Goal: Use online tool/utility: Utilize a website feature to perform a specific function

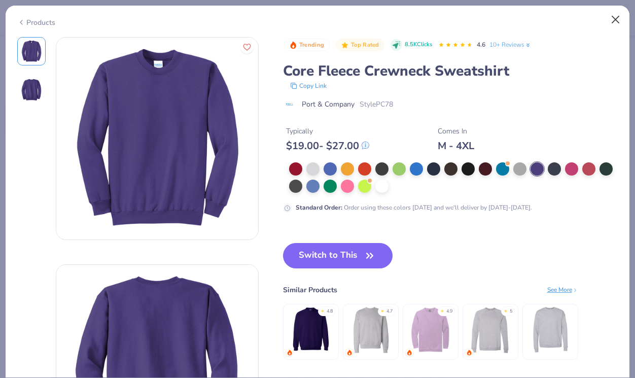
click at [613, 18] on button "Close" at bounding box center [615, 19] width 19 height 19
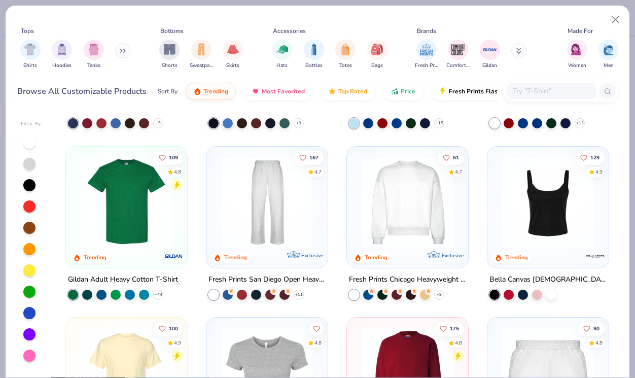
scroll to position [417, 0]
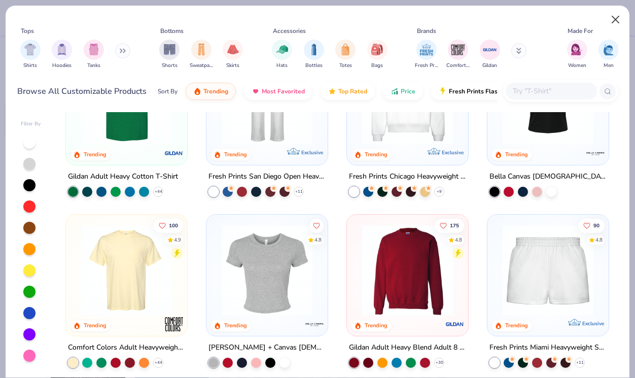
click at [619, 24] on button "Close" at bounding box center [615, 19] width 19 height 19
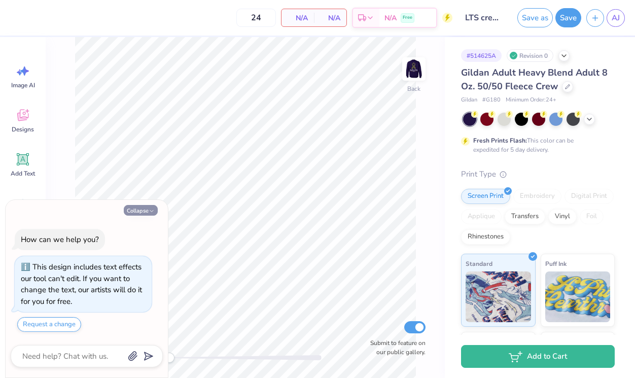
click at [136, 216] on button "Collapse" at bounding box center [141, 210] width 34 height 11
type textarea "x"
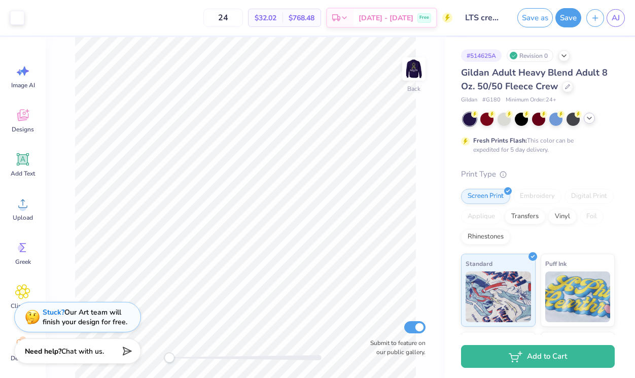
click at [594, 117] on div at bounding box center [589, 118] width 11 height 11
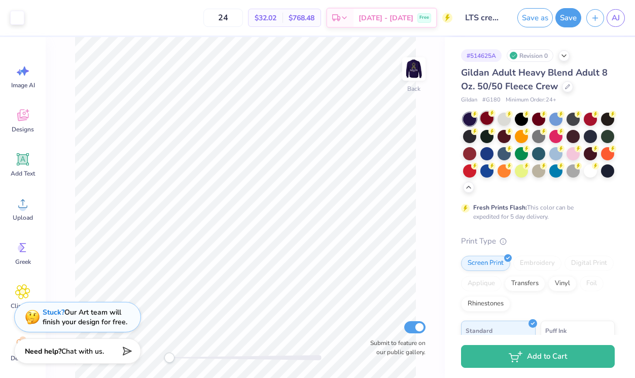
click at [488, 119] on div at bounding box center [486, 118] width 13 height 13
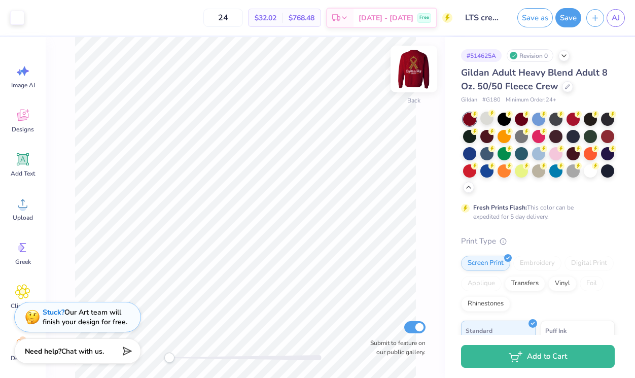
click at [406, 69] on img at bounding box center [414, 69] width 41 height 41
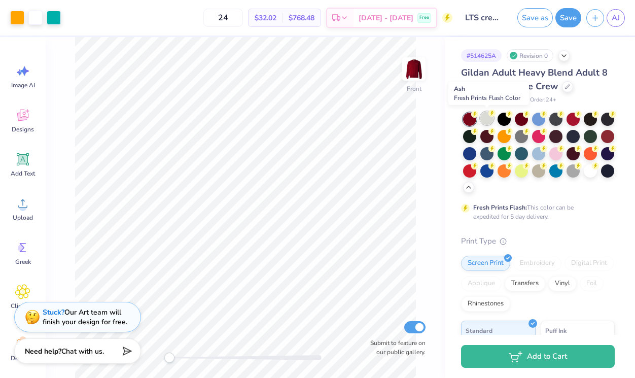
click at [490, 121] on div at bounding box center [486, 118] width 13 height 13
click at [522, 122] on div at bounding box center [521, 118] width 13 height 13
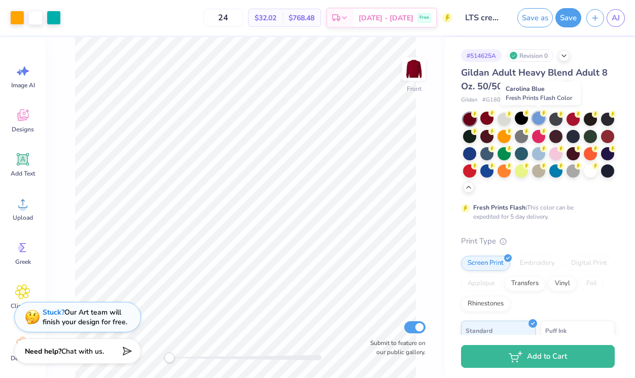
click at [538, 120] on div at bounding box center [538, 118] width 13 height 13
click at [434, 112] on div "Front Submit to feature on our public gallery." at bounding box center [245, 207] width 399 height 341
click at [422, 72] on img at bounding box center [414, 69] width 41 height 41
click at [422, 72] on img at bounding box center [414, 69] width 20 height 20
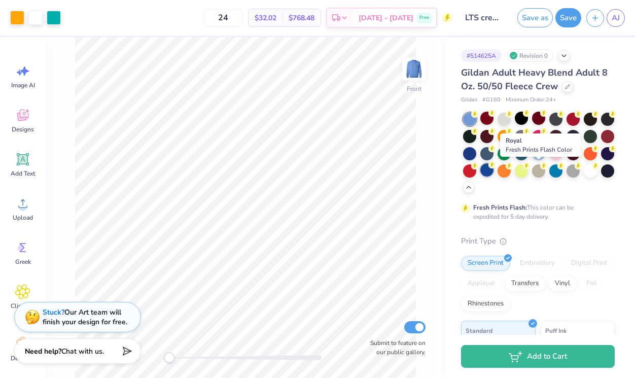
click at [494, 173] on div at bounding box center [486, 169] width 13 height 13
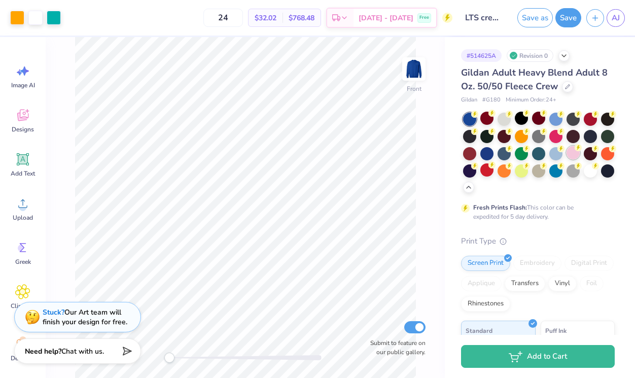
click at [567, 159] on div at bounding box center [573, 152] width 13 height 13
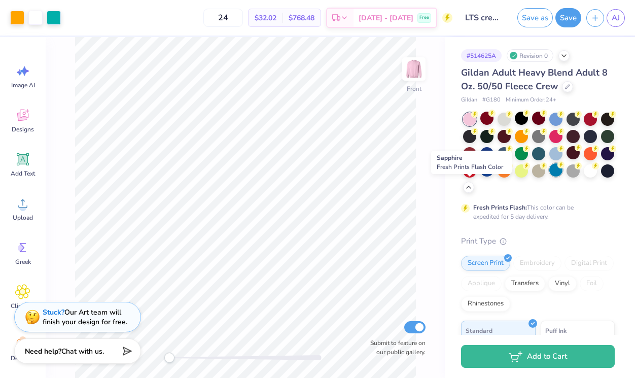
click at [549, 177] on div at bounding box center [555, 169] width 13 height 13
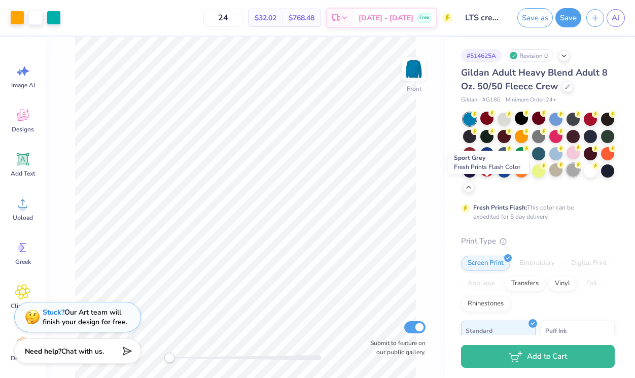
click at [567, 177] on div at bounding box center [573, 169] width 13 height 13
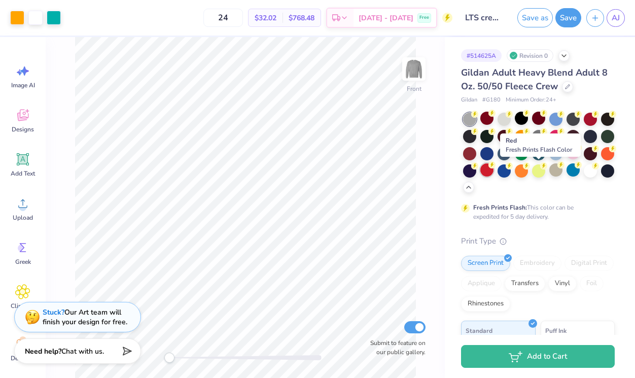
click at [494, 173] on div at bounding box center [486, 169] width 13 height 13
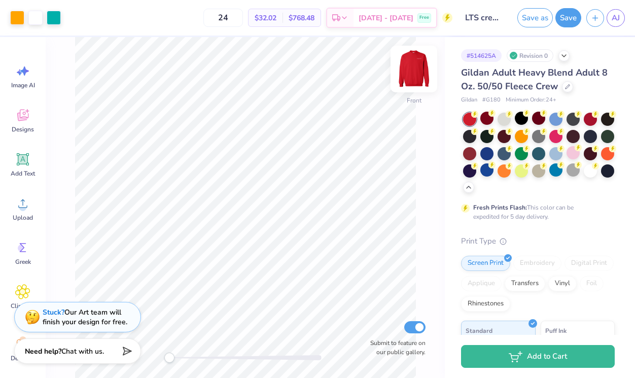
click at [421, 73] on img at bounding box center [414, 69] width 41 height 41
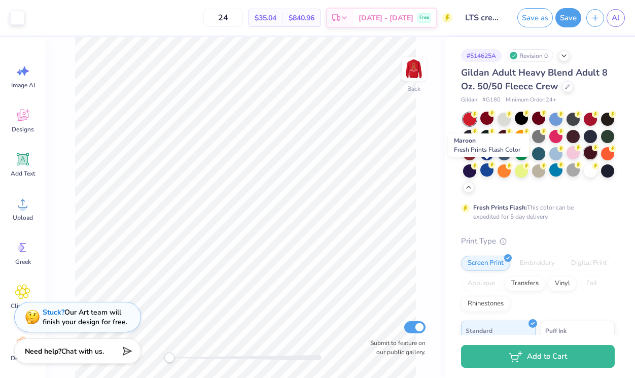
click at [584, 159] on div at bounding box center [590, 152] width 13 height 13
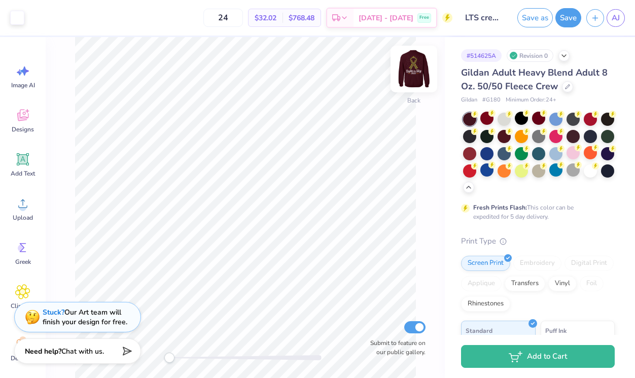
click at [410, 79] on img at bounding box center [414, 69] width 41 height 41
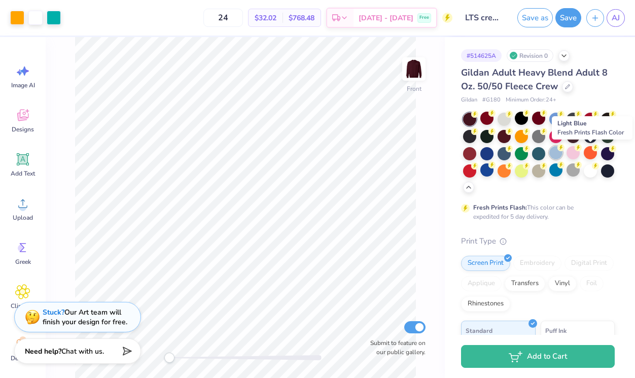
click at [562, 157] on div at bounding box center [555, 152] width 13 height 13
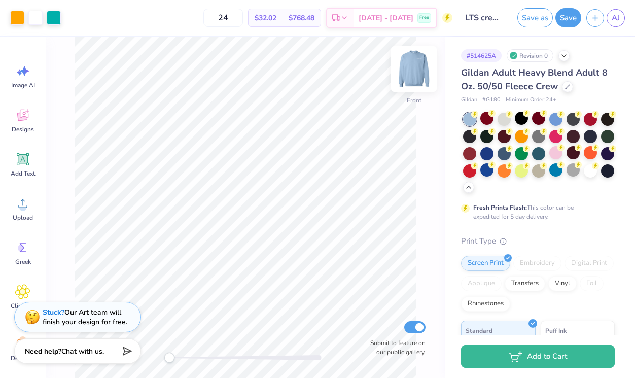
click at [414, 79] on img at bounding box center [414, 69] width 41 height 41
click at [419, 76] on img at bounding box center [414, 69] width 41 height 41
click at [487, 122] on div at bounding box center [486, 118] width 13 height 13
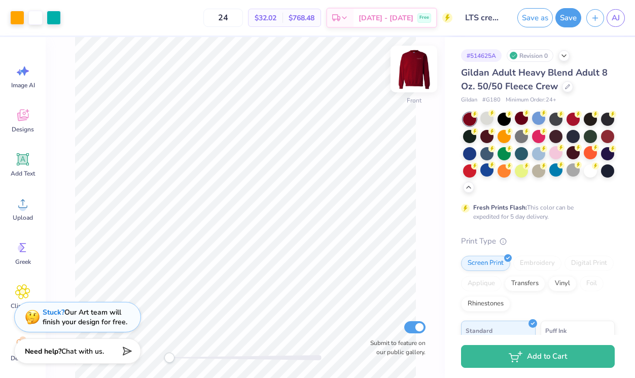
click at [415, 81] on img at bounding box center [414, 69] width 41 height 41
click at [409, 66] on img at bounding box center [414, 69] width 41 height 41
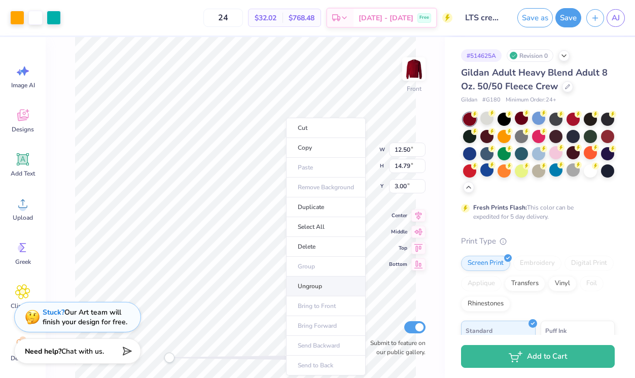
click at [325, 280] on li "Ungroup" at bounding box center [326, 286] width 80 height 20
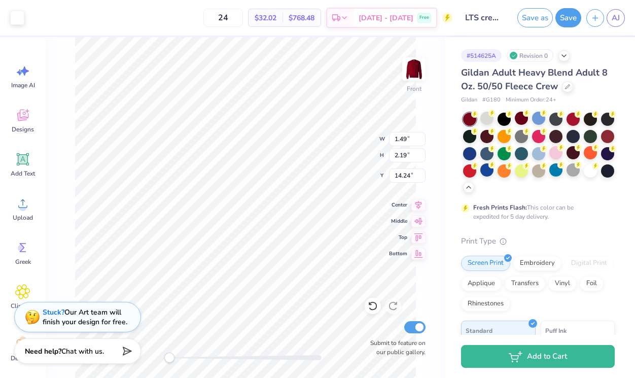
type input "1.49"
type input "2.19"
type input "14.24"
type input "1.41"
type input "2.03"
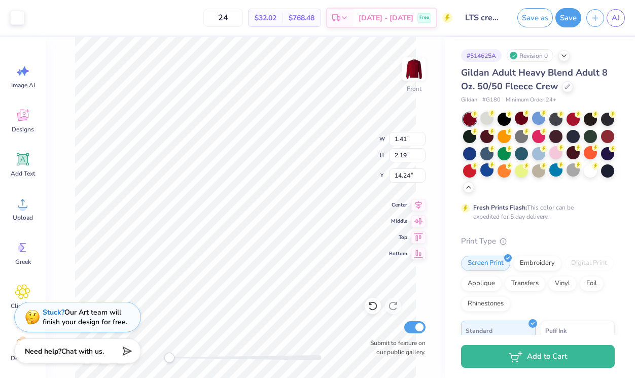
type input "14.89"
click at [540, 115] on icon at bounding box center [543, 113] width 7 height 7
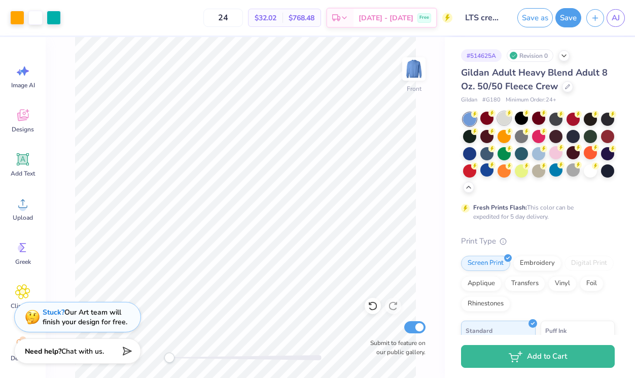
click at [508, 121] on div at bounding box center [504, 118] width 13 height 13
click at [554, 122] on div at bounding box center [555, 118] width 13 height 13
click at [476, 139] on div at bounding box center [469, 135] width 13 height 13
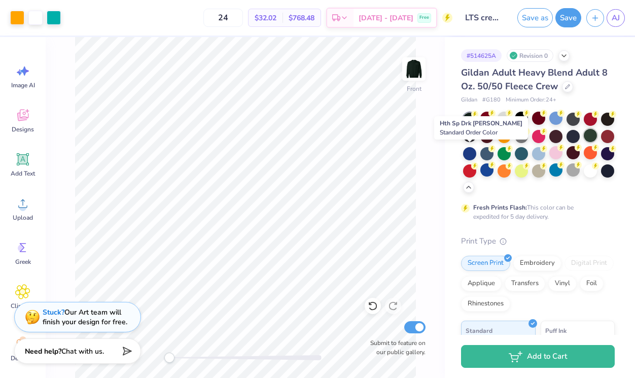
click at [584, 142] on div at bounding box center [590, 135] width 13 height 13
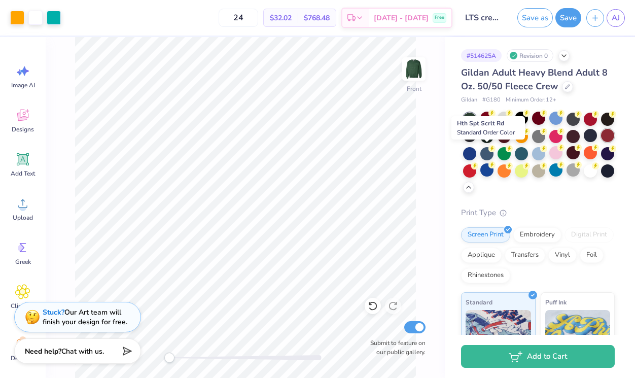
click at [601, 142] on div at bounding box center [607, 135] width 13 height 13
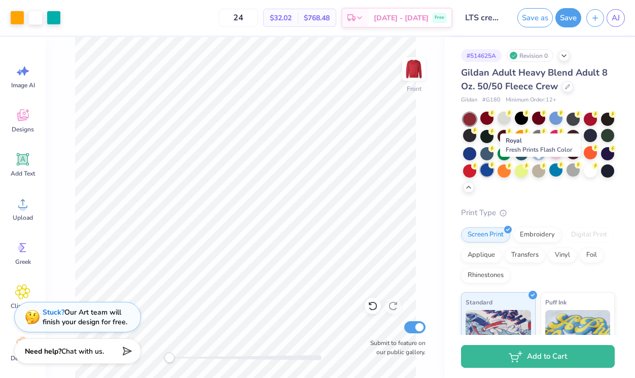
click at [494, 173] on div at bounding box center [486, 169] width 13 height 13
